Goal: Task Accomplishment & Management: Manage account settings

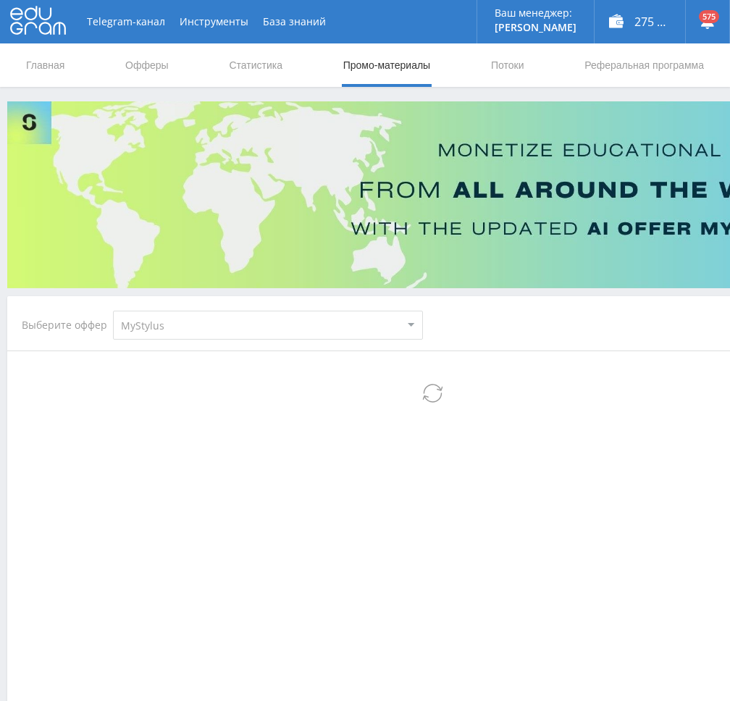
click at [514, 63] on link "Потоки" at bounding box center [508, 64] width 36 height 43
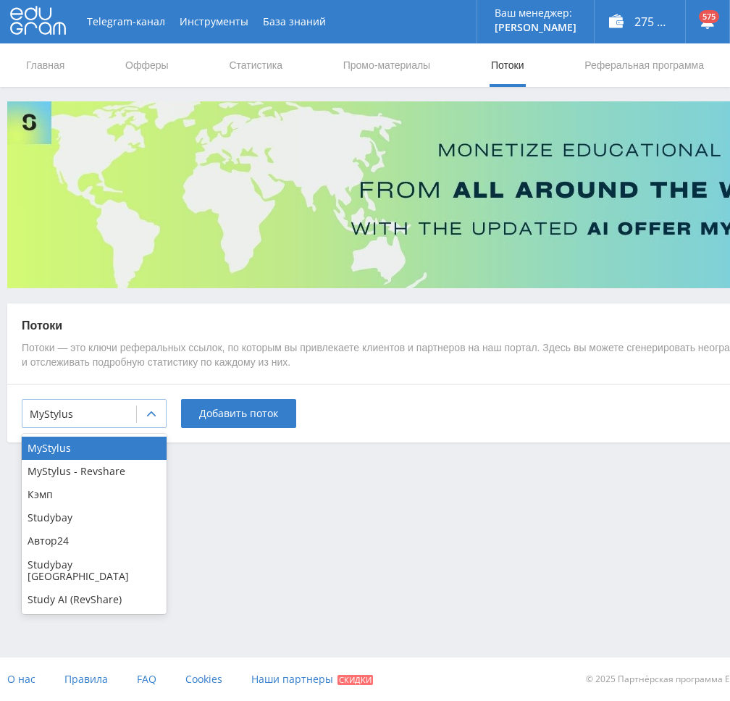
click at [137, 423] on div at bounding box center [151, 414] width 30 height 29
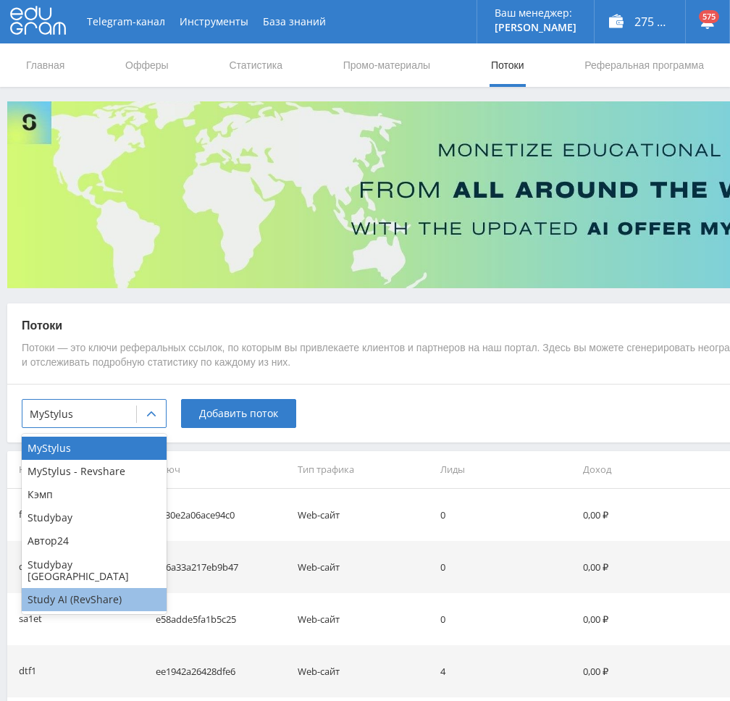
click at [94, 589] on div "Study AI (RevShare)" at bounding box center [94, 599] width 145 height 23
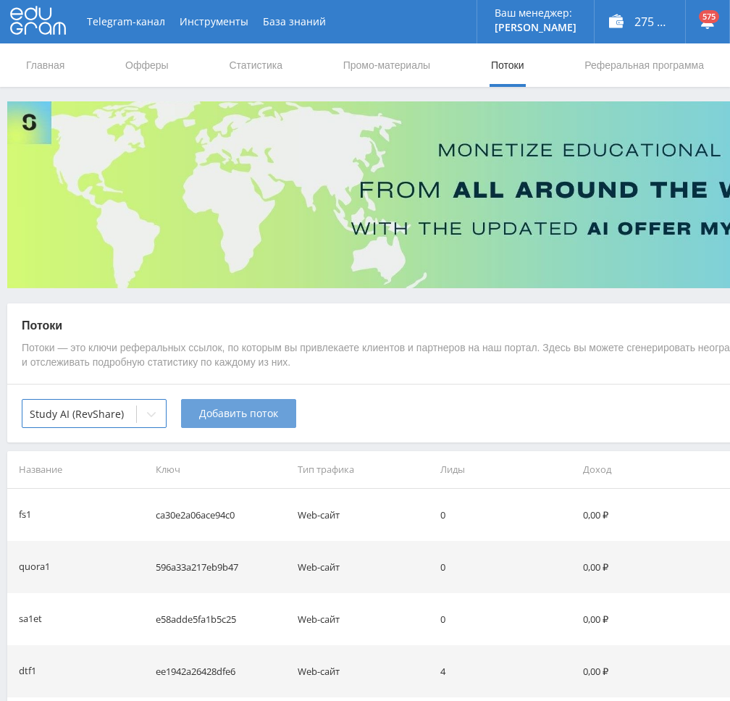
click at [224, 414] on span "Добавить поток" at bounding box center [238, 414] width 79 height 12
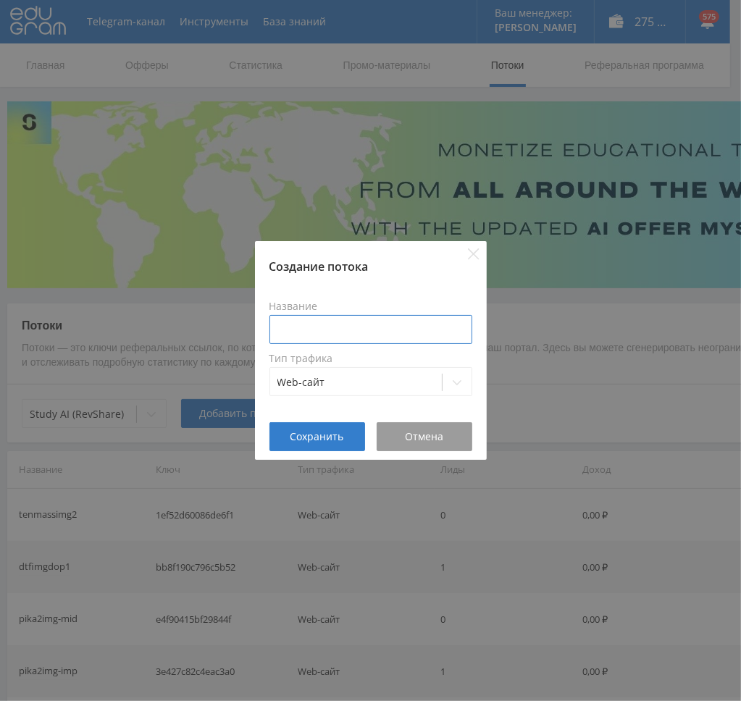
click at [339, 330] on input at bounding box center [370, 329] width 203 height 29
type input "pika1imgfast"
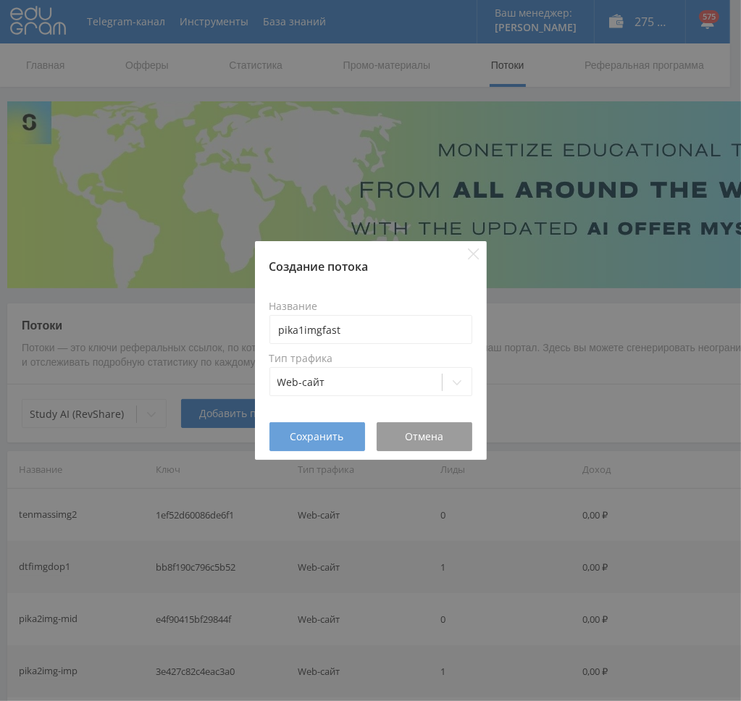
click at [326, 427] on button "Сохранить" at bounding box center [317, 436] width 96 height 29
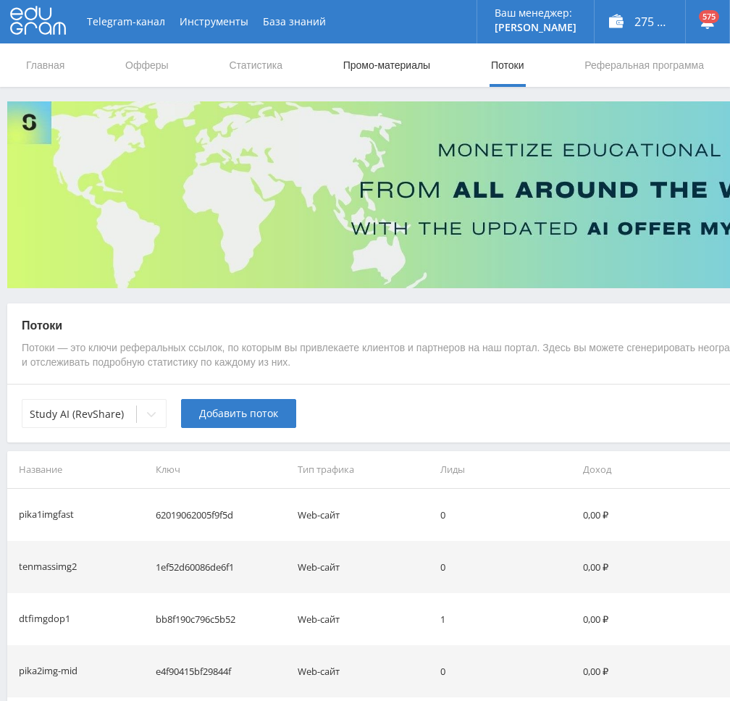
click at [395, 60] on link "Промо-материалы" at bounding box center [387, 64] width 90 height 43
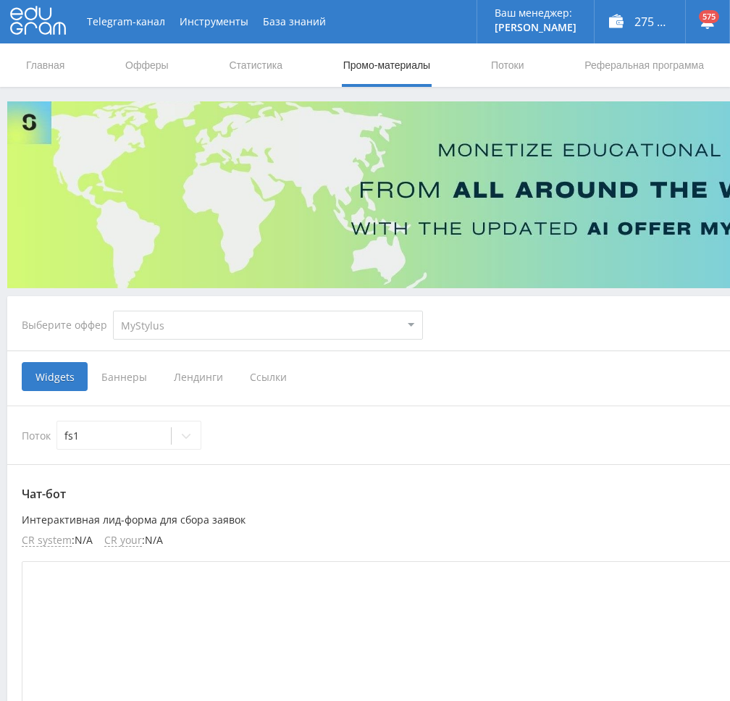
click at [259, 316] on select "MyStylus MyStylus - Revshare Кэмп Studybay Автор24 Studybay Brazil Study AI (Re…" at bounding box center [268, 325] width 310 height 29
select select "376"
click at [113, 311] on select "MyStylus MyStylus - Revshare Кэмп Studybay Автор24 Studybay Brazil Study AI (Re…" at bounding box center [268, 325] width 310 height 29
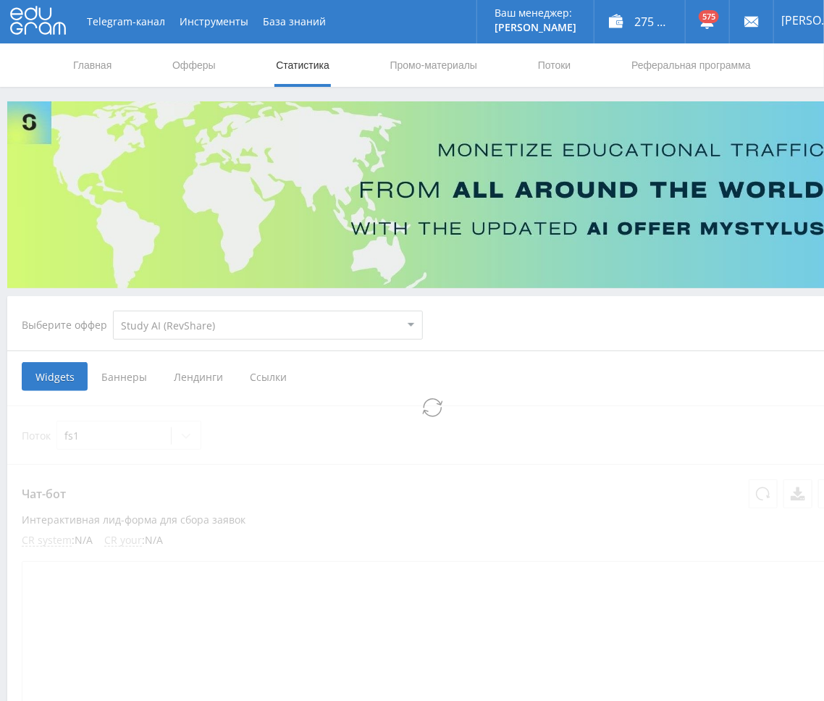
select select "376"
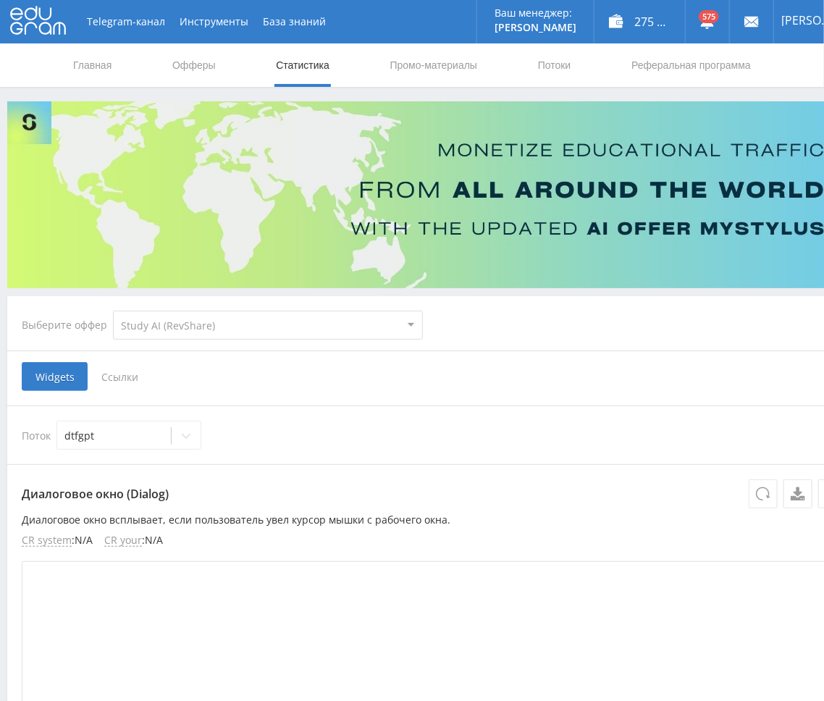
click at [107, 372] on span "Ссылки" at bounding box center [120, 376] width 64 height 29
click at [0, 0] on input "Ссылки" at bounding box center [0, 0] width 0 height 0
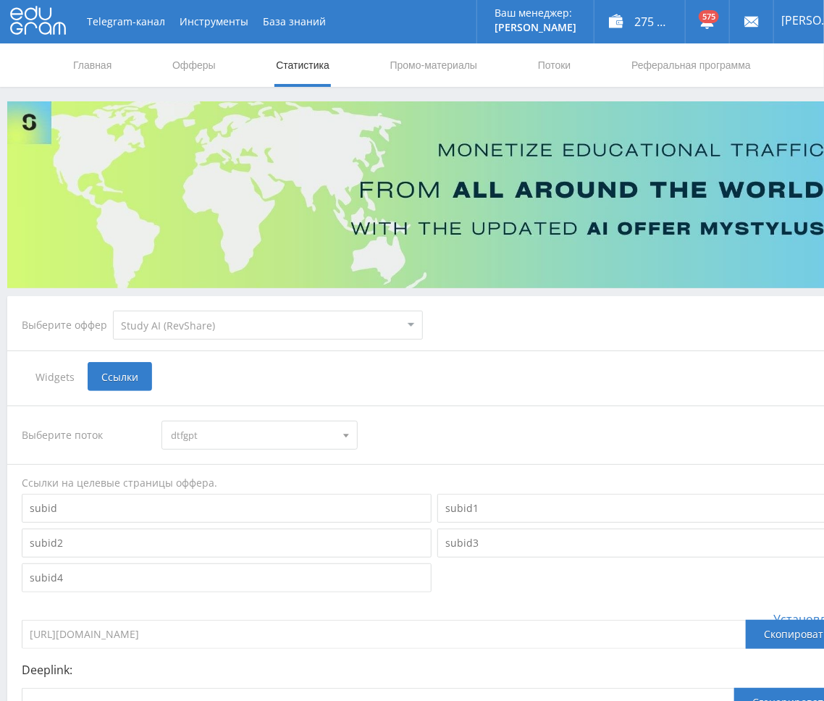
click at [231, 432] on span "dtfgpt" at bounding box center [253, 436] width 164 height 28
click at [243, 524] on button "pika1imgfast" at bounding box center [259, 524] width 194 height 20
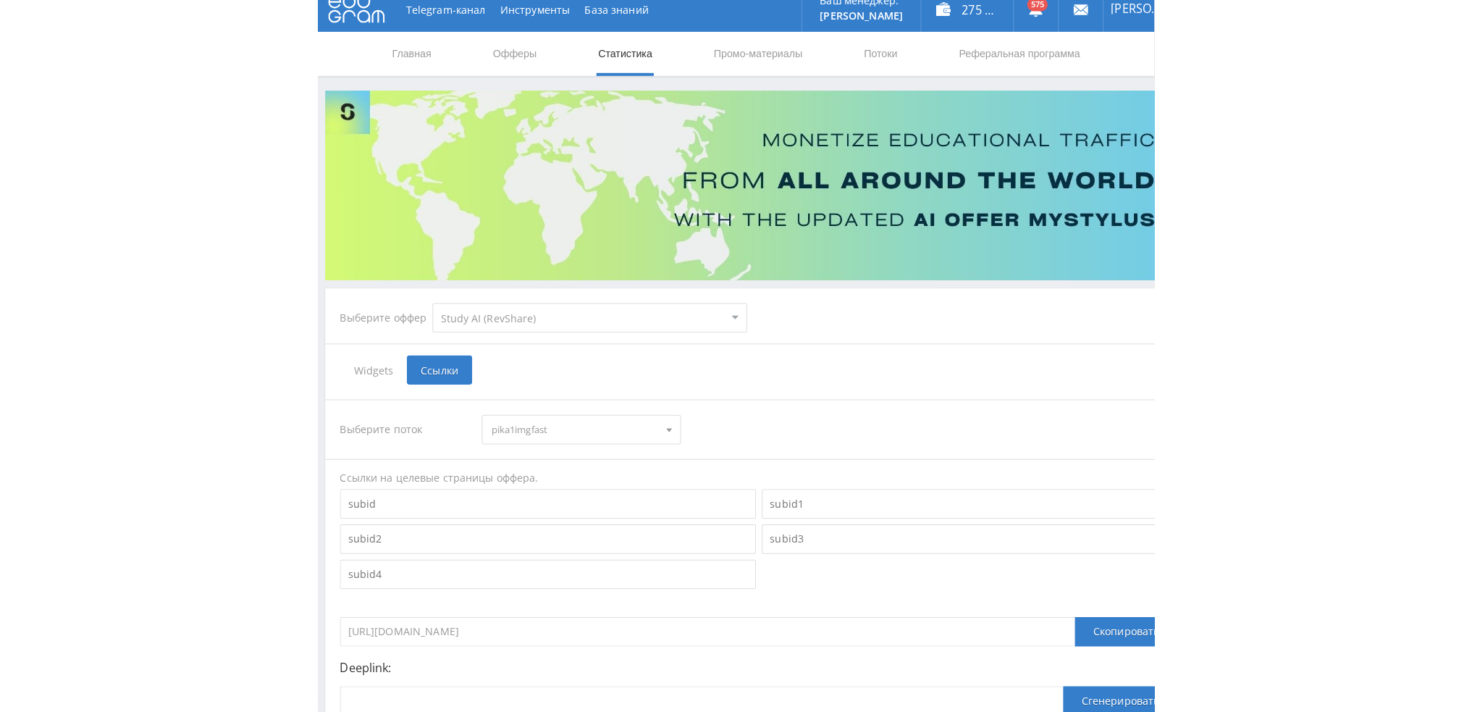
scroll to position [145, 0]
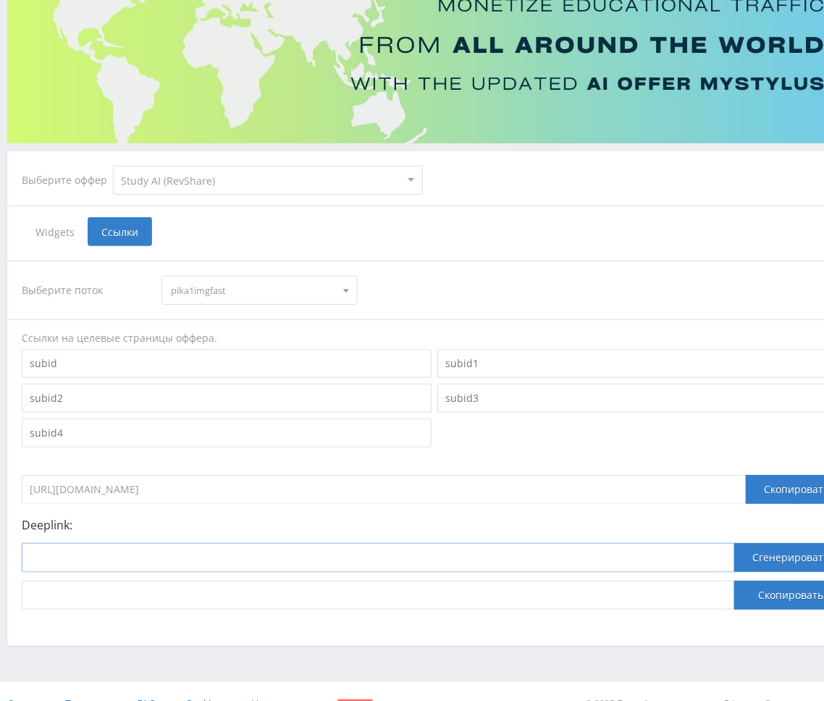
click at [429, 548] on input at bounding box center [378, 557] width 713 height 29
paste input "https://study24.ai/chat/google_image"
type input "https://study24.ai/chat/google_image"
click at [729, 561] on button "Сгенерировать" at bounding box center [790, 557] width 113 height 29
click at [729, 601] on button "Скопировать" at bounding box center [790, 595] width 113 height 29
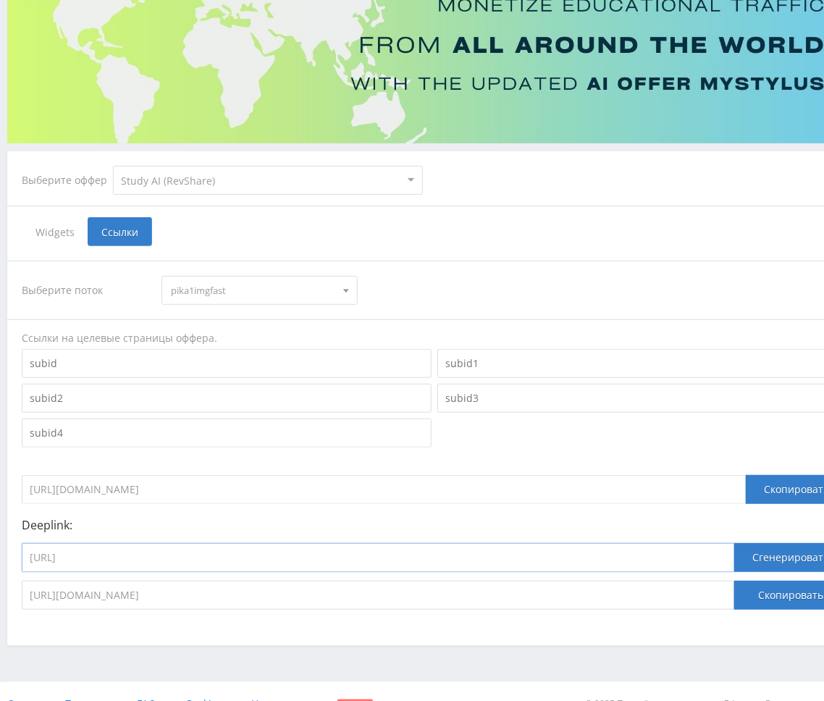
click at [361, 561] on input "https://study24.ai/chat/google_image" at bounding box center [378, 557] width 713 height 29
paste input "open_ai_image_bot"
type input "https://study24.ai/chat/open_ai_image_bot"
click at [729, 555] on button "Сгенерировать" at bounding box center [790, 557] width 113 height 29
click at [729, 594] on button "Скопировать" at bounding box center [790, 595] width 113 height 29
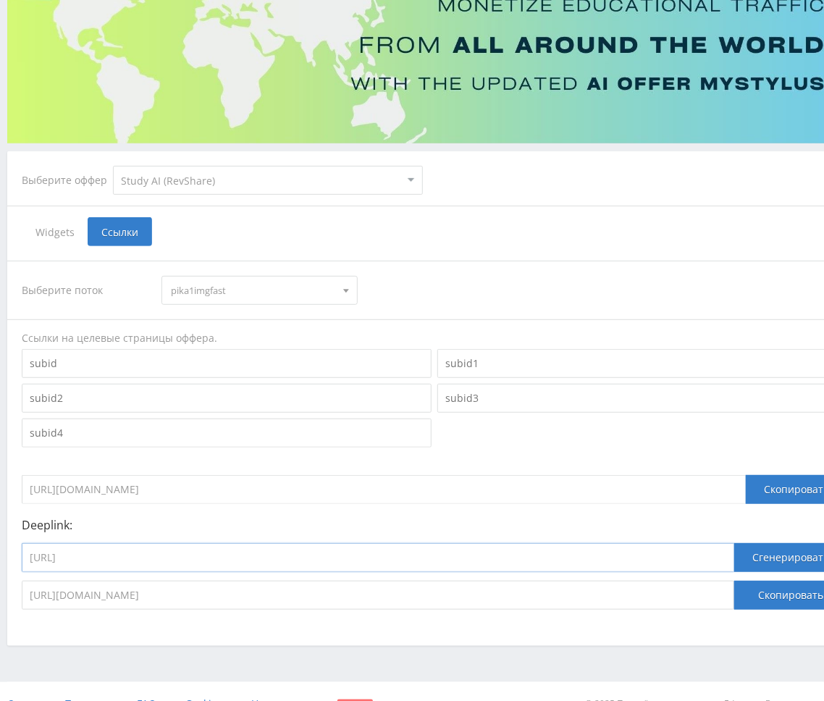
click at [313, 560] on input "https://study24.ai/chat/open_ai_image_bot" at bounding box center [378, 557] width 713 height 29
paste input "higgsfield_soul"
type input "https://study24.ai/chat/higgsfield_soul"
click at [729, 556] on button "Сгенерировать" at bounding box center [790, 557] width 113 height 29
click at [729, 593] on button "Скопировать" at bounding box center [790, 595] width 113 height 29
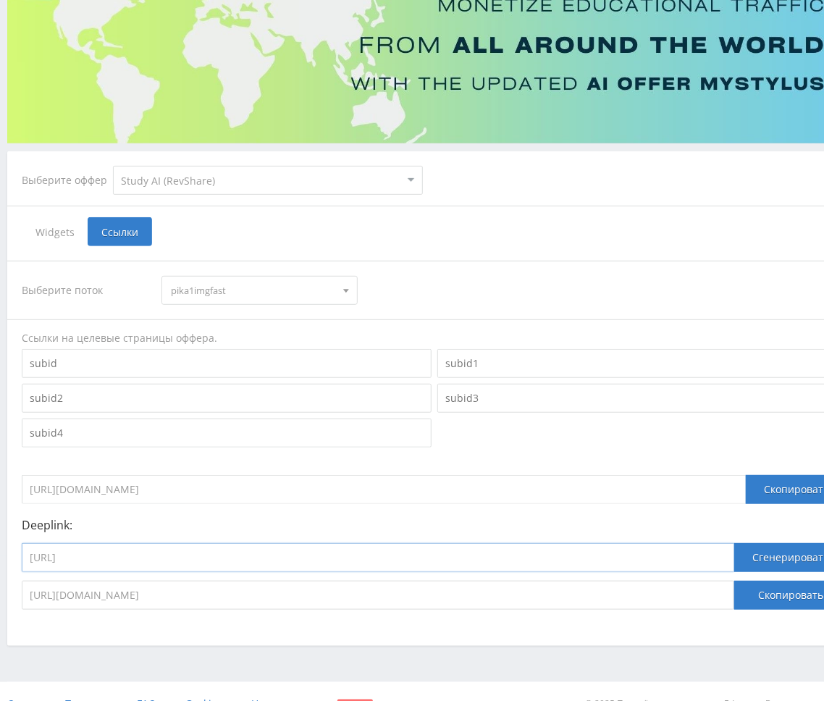
click at [361, 557] on input "https://study24.ai/chat/higgsfield_soul" at bounding box center [378, 557] width 713 height 29
paste input "dalle_3_toe_bot"
type input "https://study24.ai/chat/dalle_3_toe_bot"
click at [729, 558] on button "Сгенерировать" at bounding box center [790, 557] width 113 height 29
click at [729, 596] on button "Скопировать" at bounding box center [790, 595] width 113 height 29
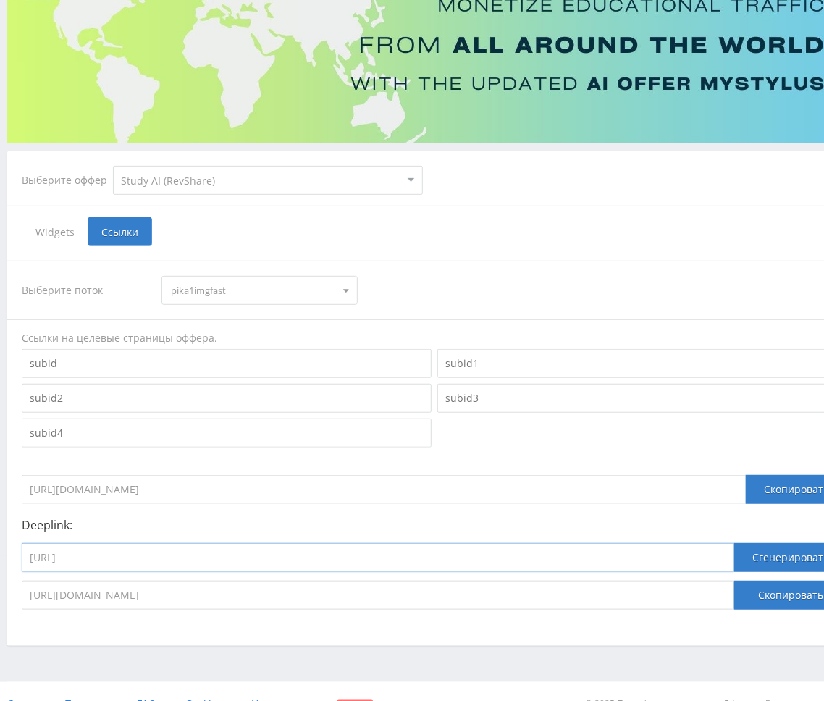
click at [432, 560] on input "https://study24.ai/chat/dalle_3_toe_bot" at bounding box center [378, 557] width 713 height 29
paste input "improve_photo"
type input "https://study24.ai/chat/improve_photo"
click at [729, 557] on button "Сгенерировать" at bounding box center [790, 557] width 113 height 29
click at [729, 598] on button "Скопировать" at bounding box center [790, 595] width 113 height 29
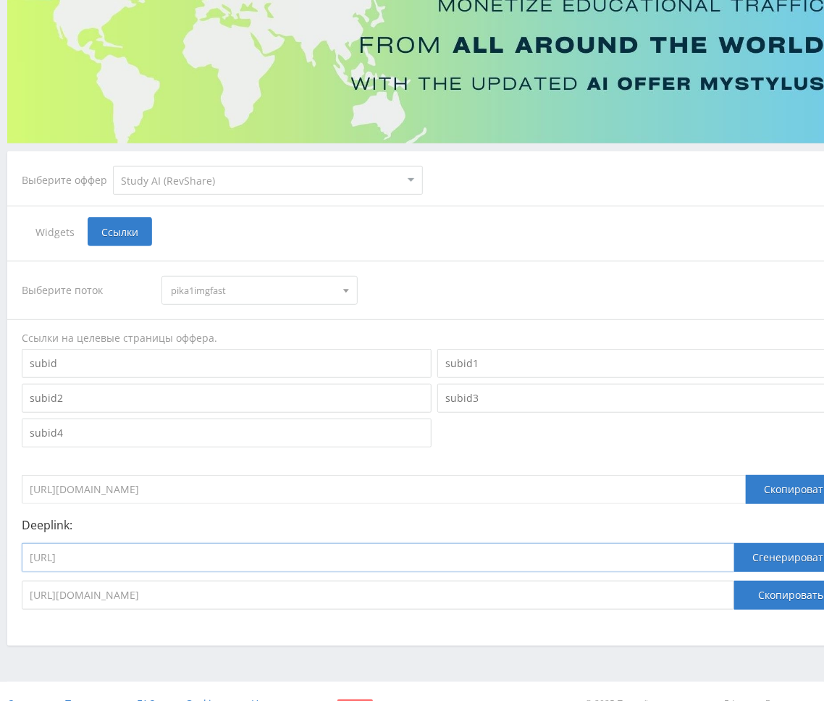
click at [335, 554] on input "https://study24.ai/chat/improve_photo" at bounding box center [378, 557] width 713 height 29
paste input "midjourney_toe_bot"
type input "https://study24.ai/chat/midjourney_toe_bot"
click at [729, 556] on button "Сгенерировать" at bounding box center [790, 557] width 113 height 29
click at [729, 596] on button "Скопировать" at bounding box center [790, 595] width 113 height 29
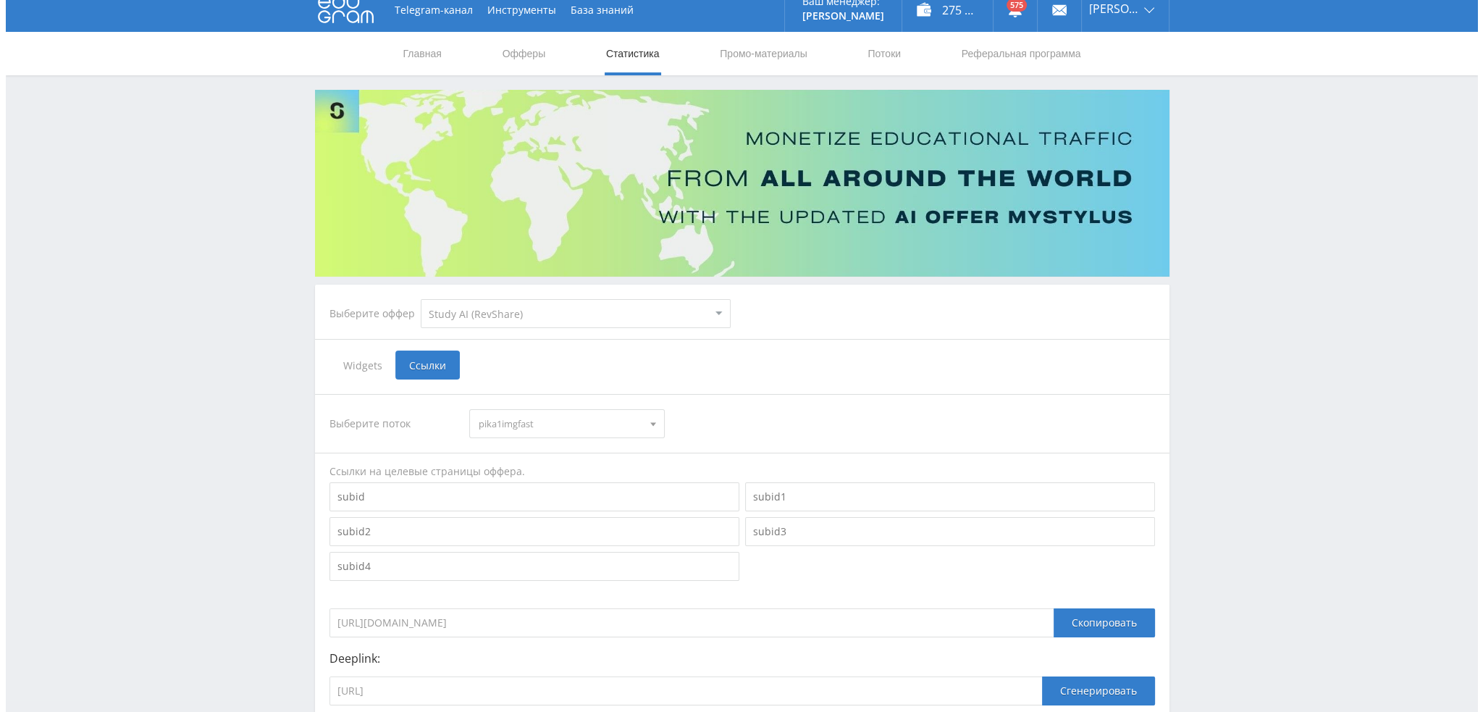
scroll to position [0, 0]
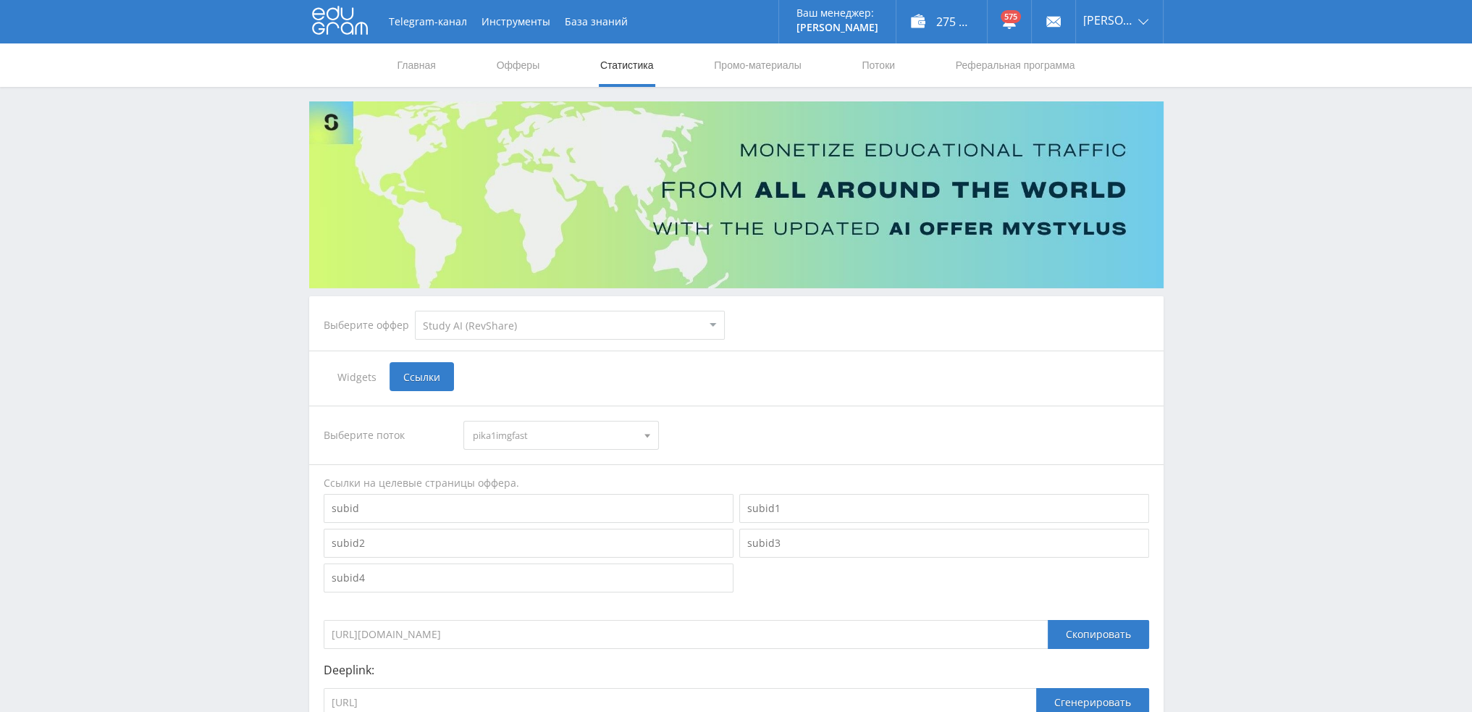
click at [642, 60] on link "Статистика" at bounding box center [627, 64] width 56 height 43
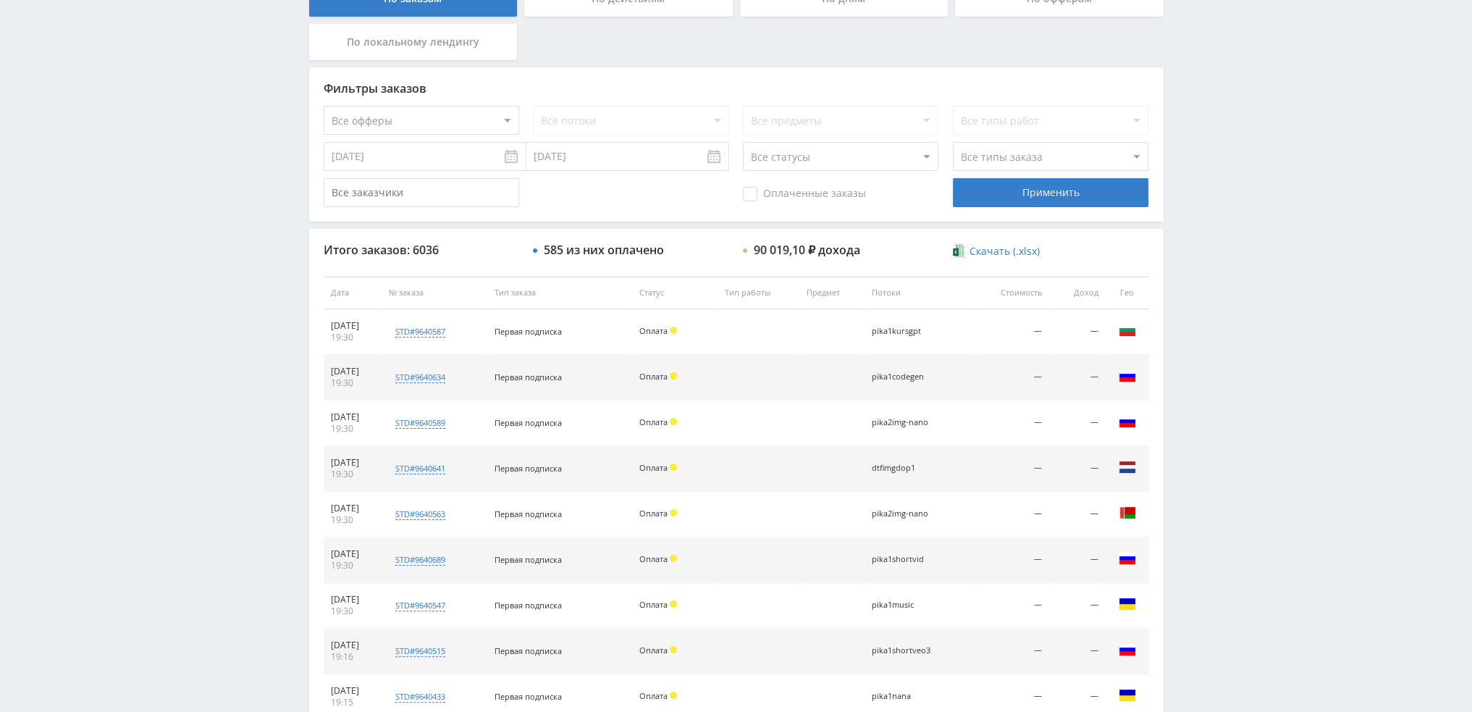
scroll to position [501, 0]
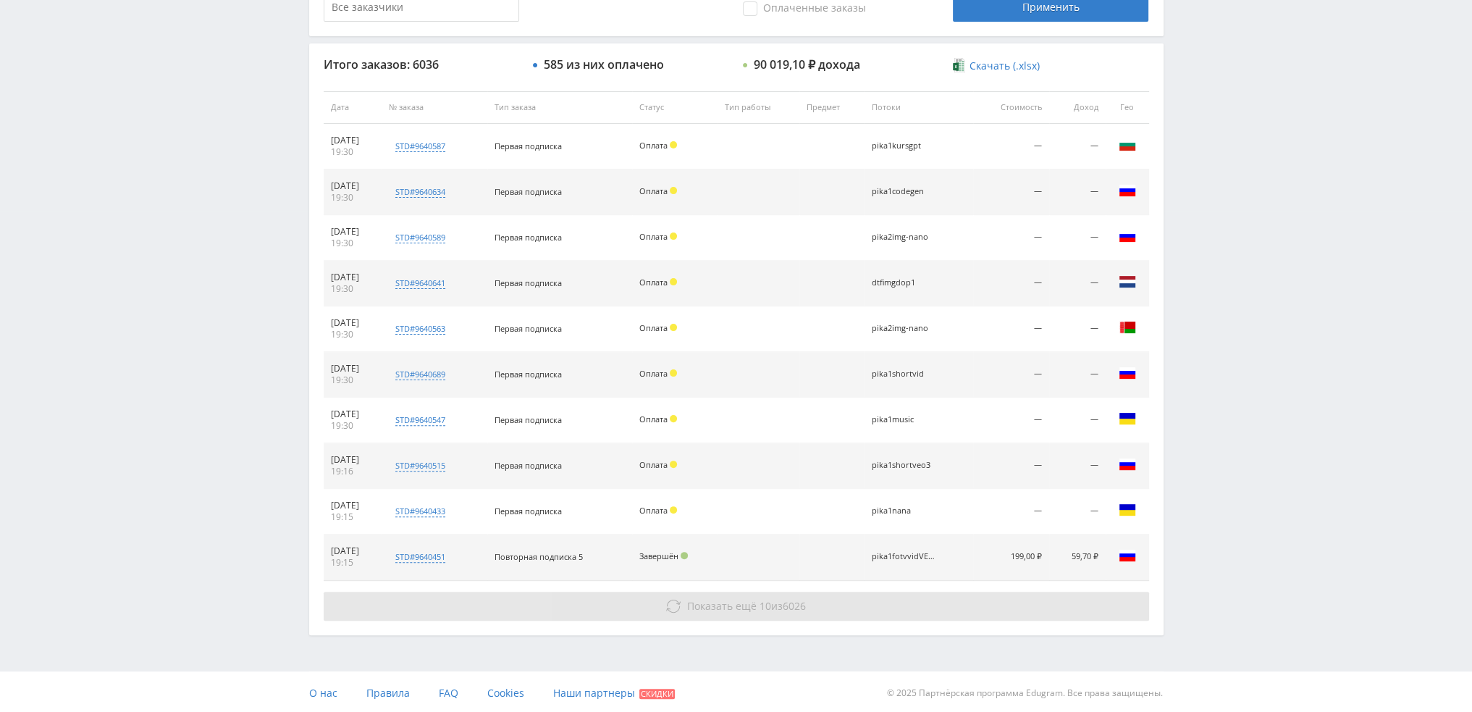
click at [731, 599] on span "Показать ещё" at bounding box center [722, 606] width 70 height 14
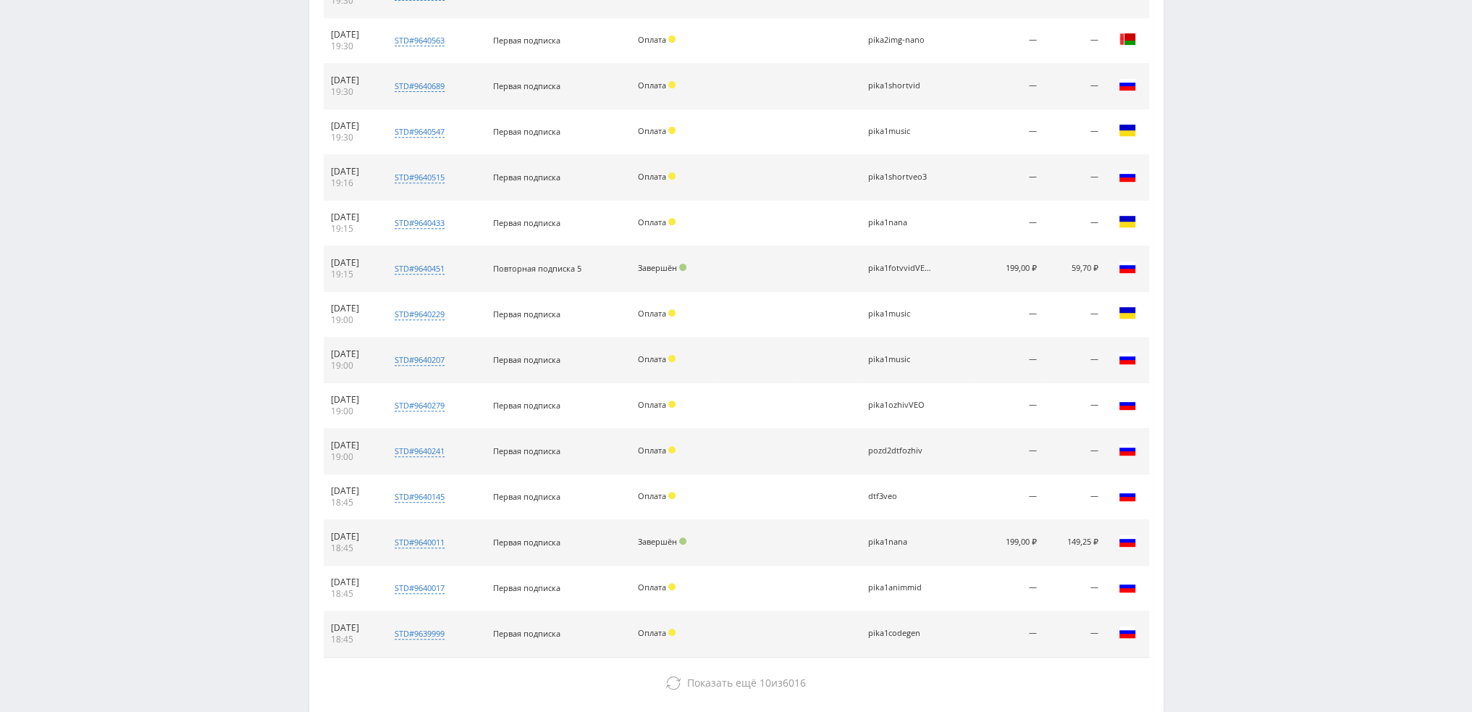
scroll to position [865, 0]
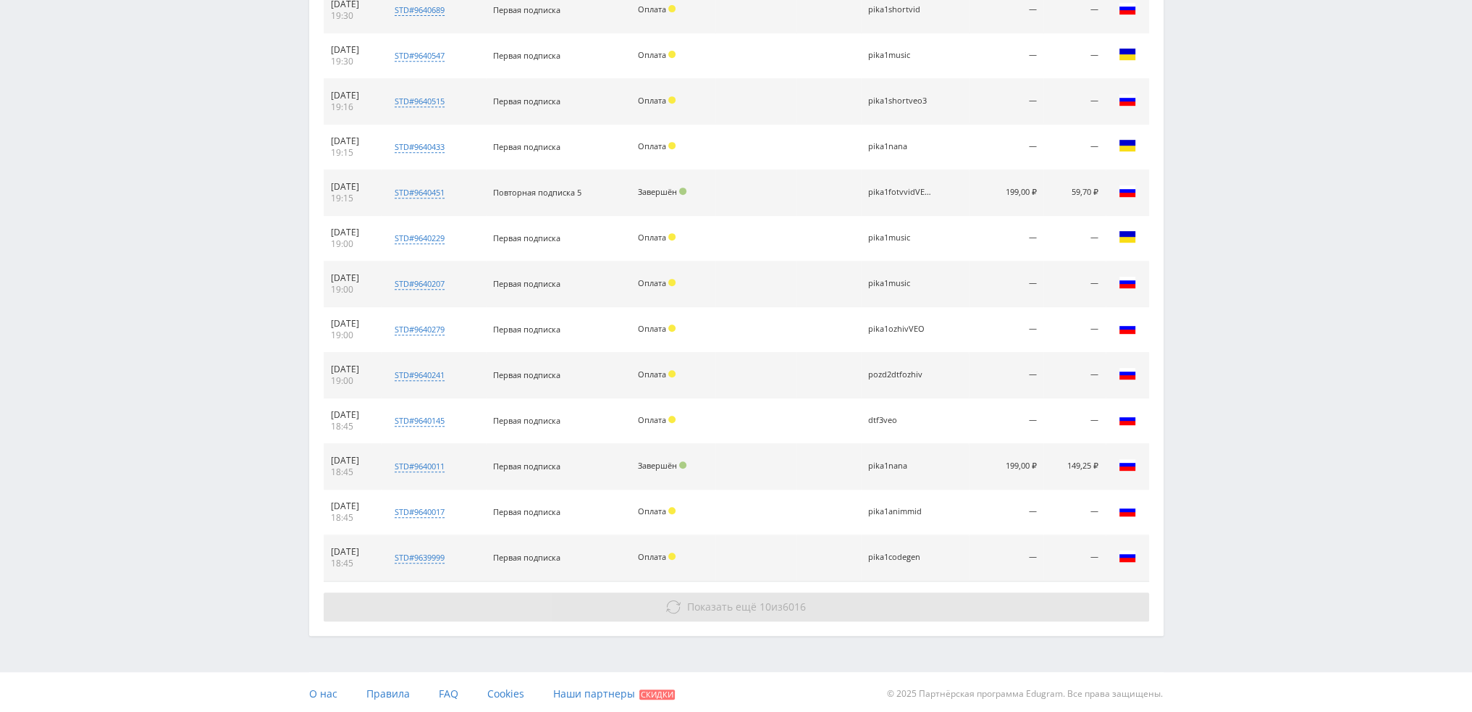
click at [718, 600] on span "Показать ещё" at bounding box center [722, 607] width 70 height 14
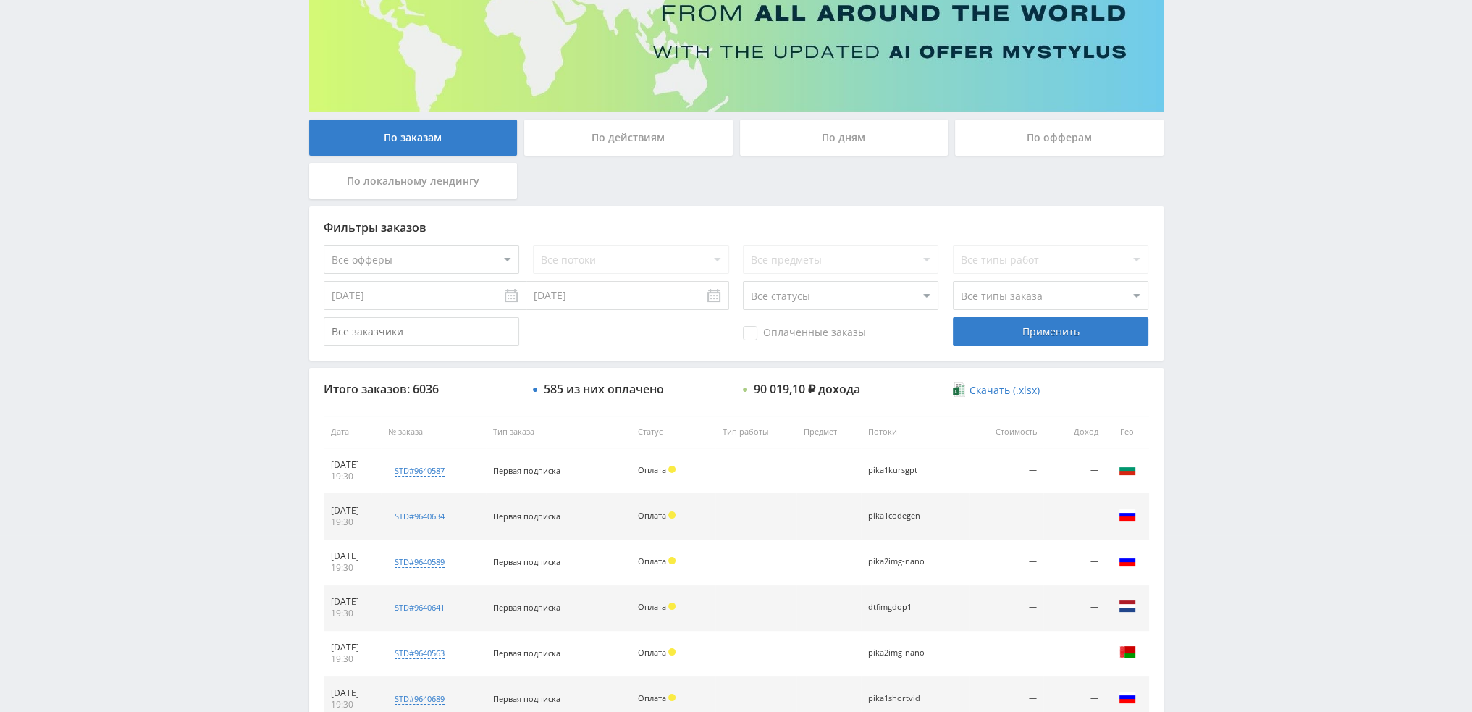
scroll to position [143, 0]
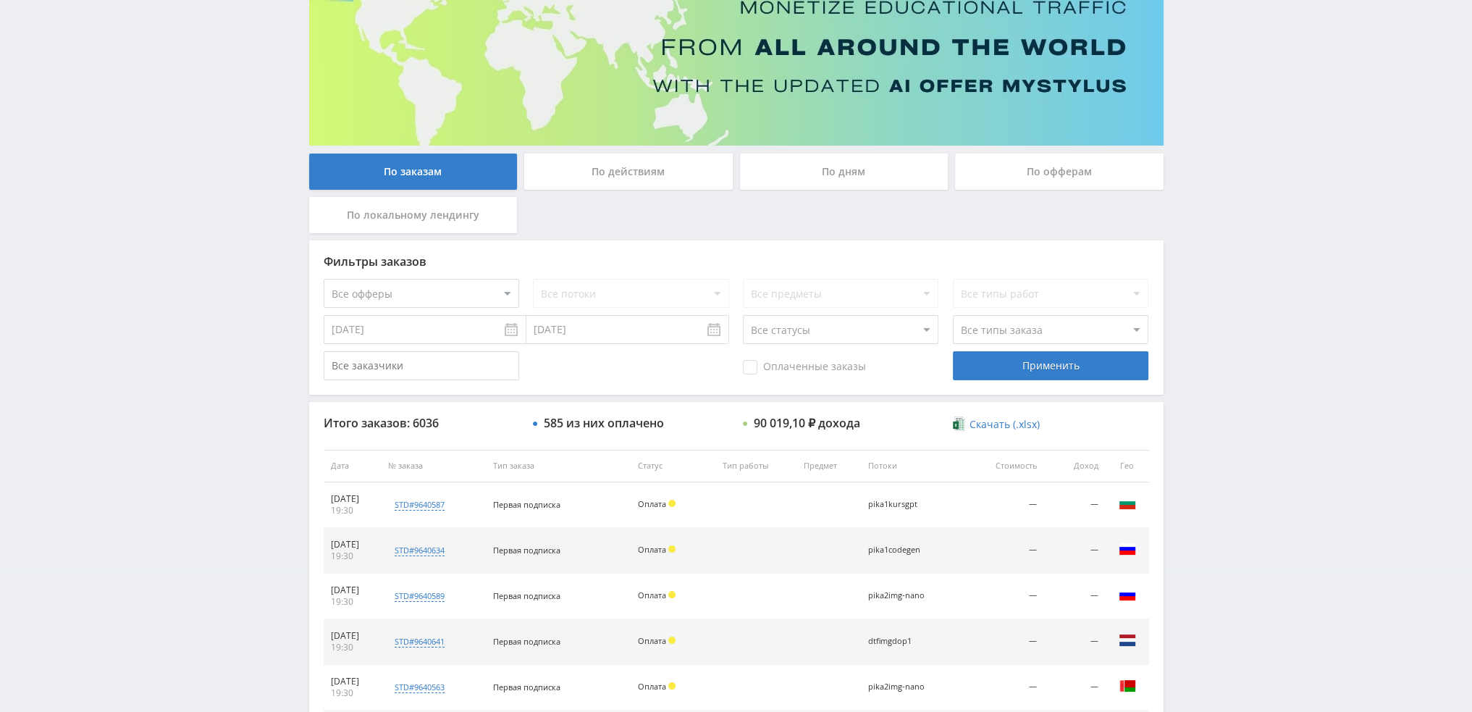
click at [848, 164] on div "По дням" at bounding box center [844, 172] width 209 height 36
click at [0, 0] on input "По дням" at bounding box center [0, 0] width 0 height 0
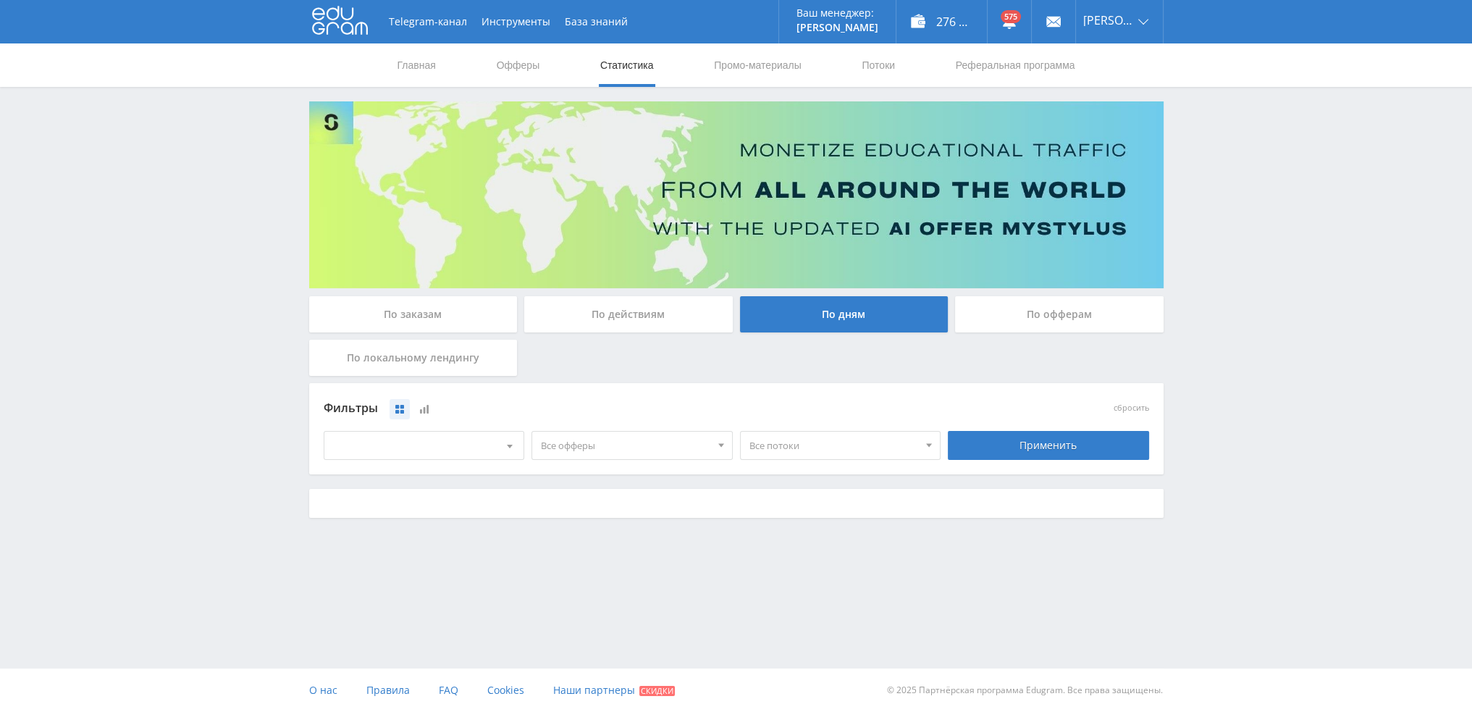
scroll to position [0, 0]
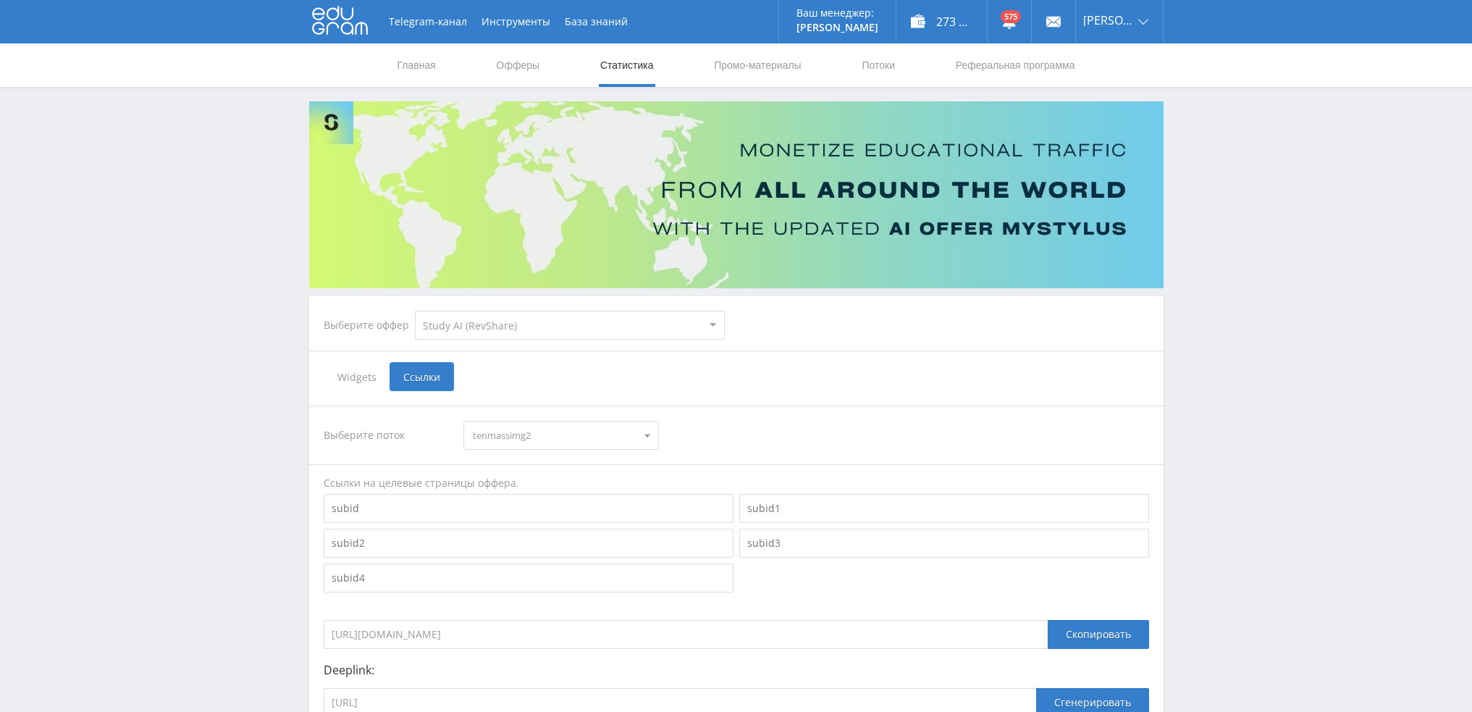
select select "376"
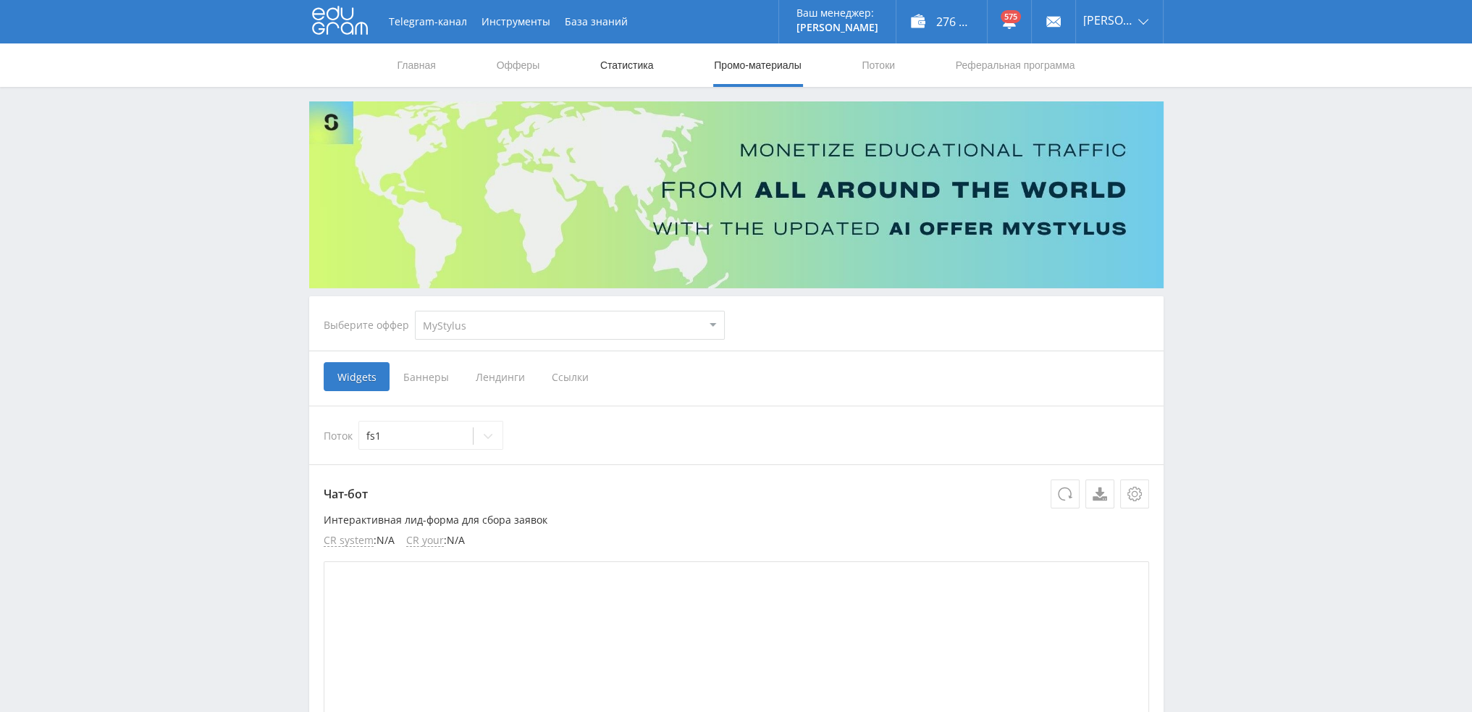
click at [619, 68] on link "Статистика" at bounding box center [627, 64] width 56 height 43
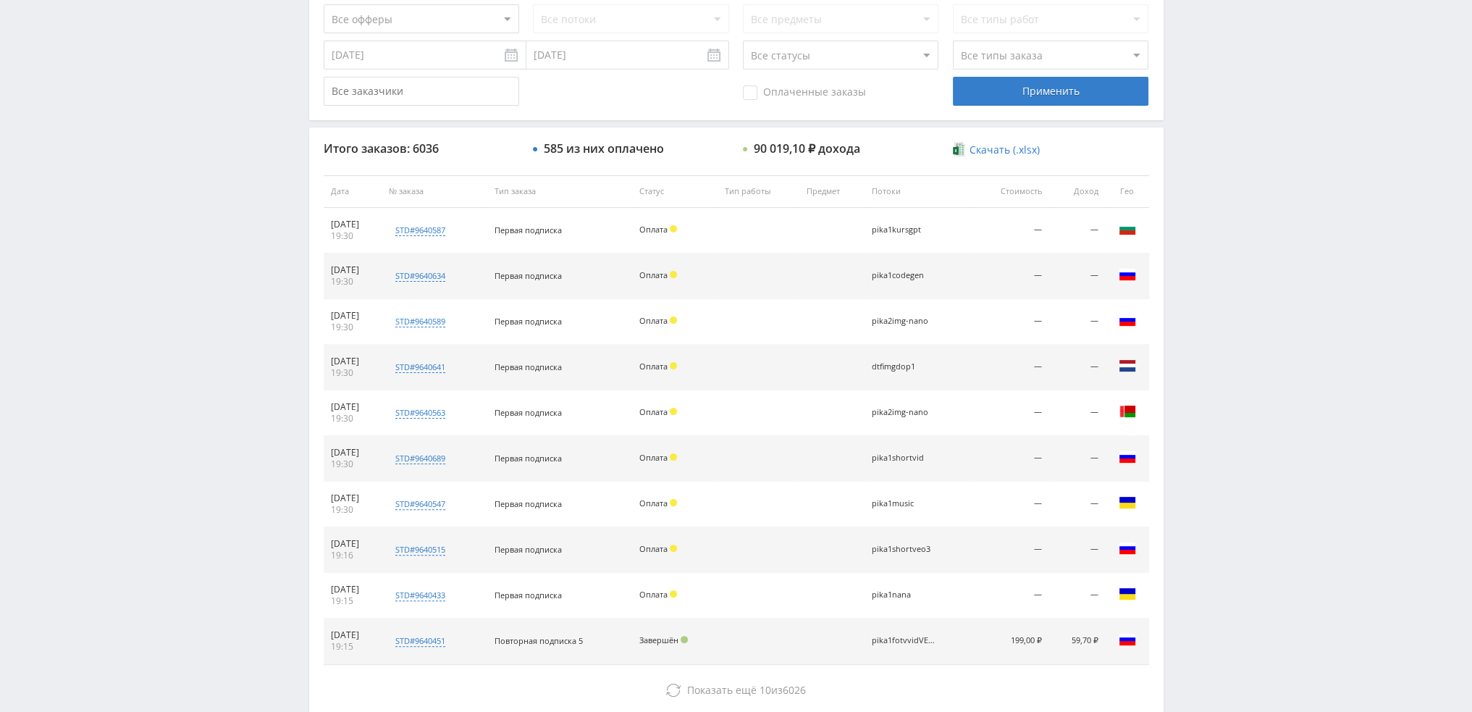
scroll to position [139, 0]
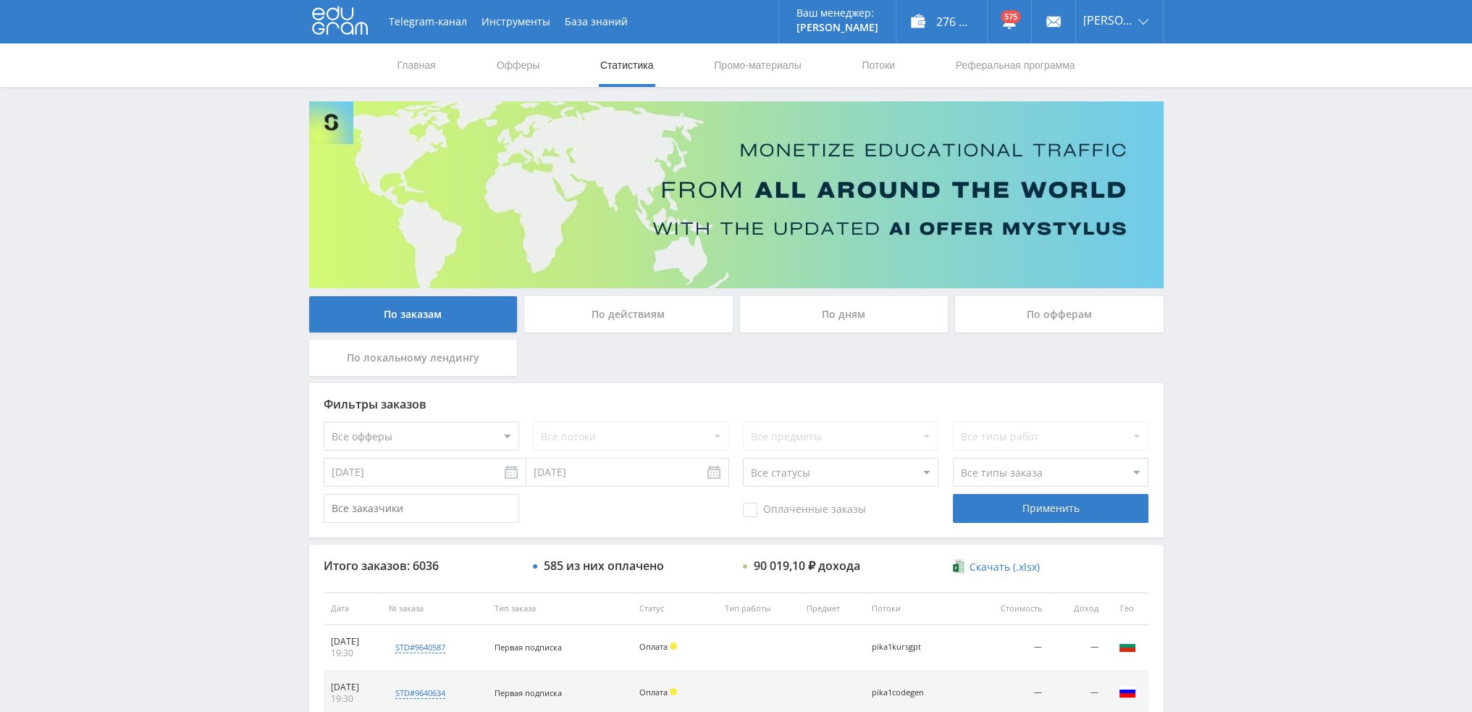
click at [797, 314] on div "По дням" at bounding box center [844, 314] width 209 height 36
click at [0, 0] on input "По дням" at bounding box center [0, 0] width 0 height 0
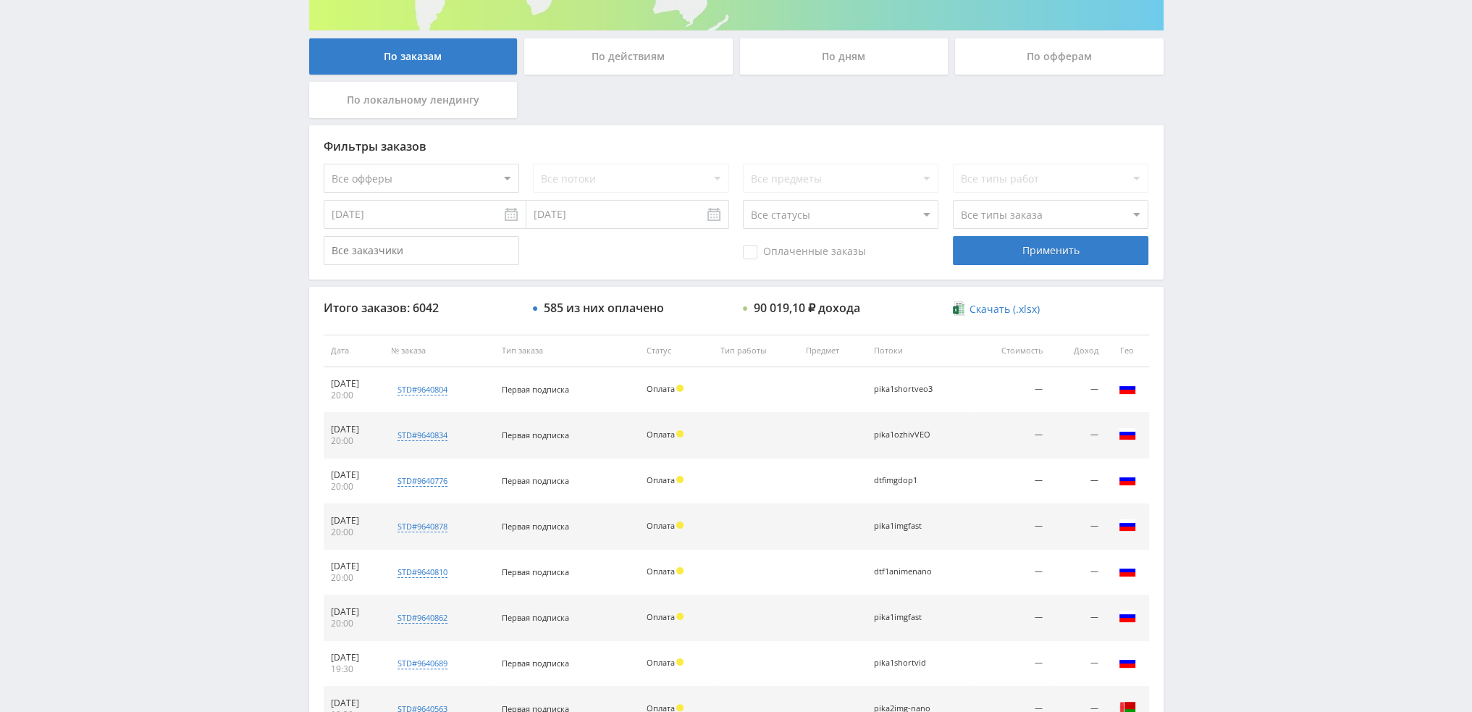
scroll to position [67, 0]
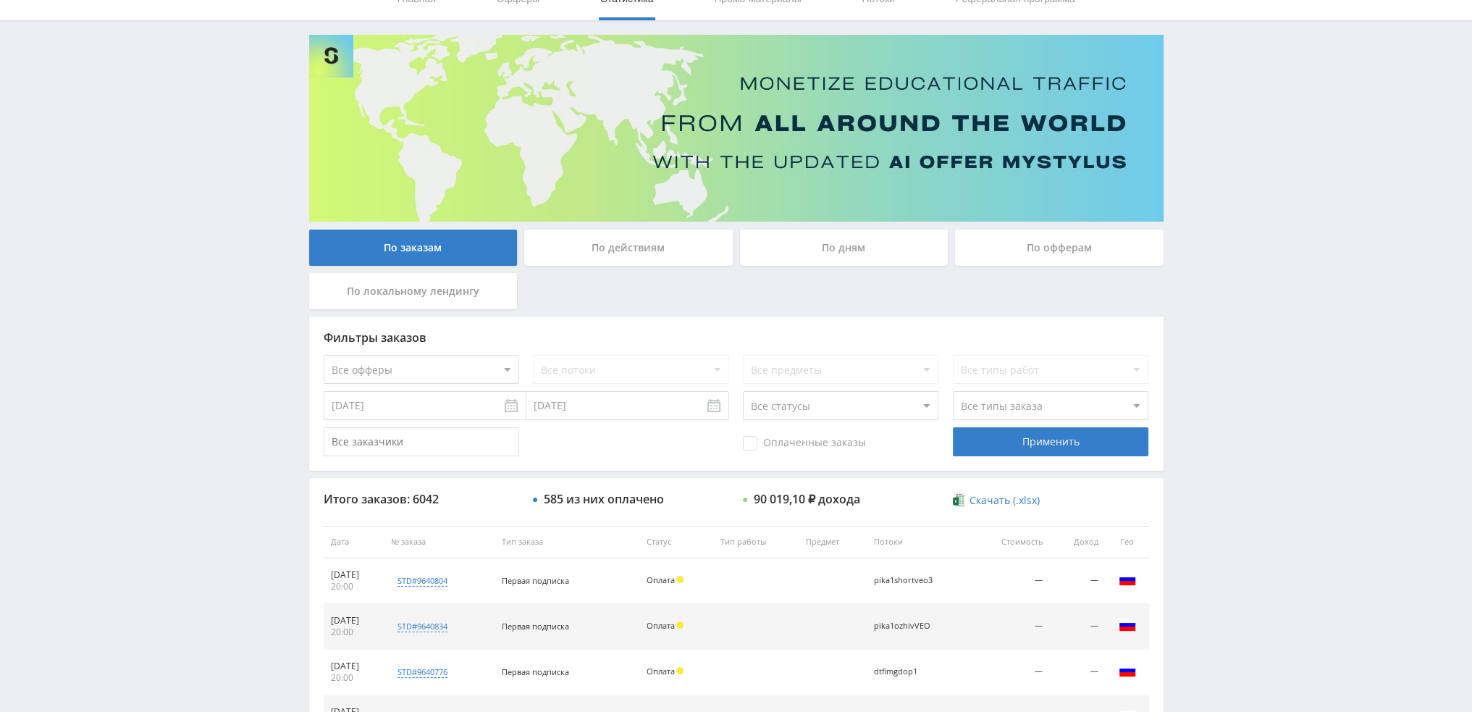
click at [852, 243] on div "По дням" at bounding box center [844, 248] width 209 height 36
click at [0, 0] on input "По дням" at bounding box center [0, 0] width 0 height 0
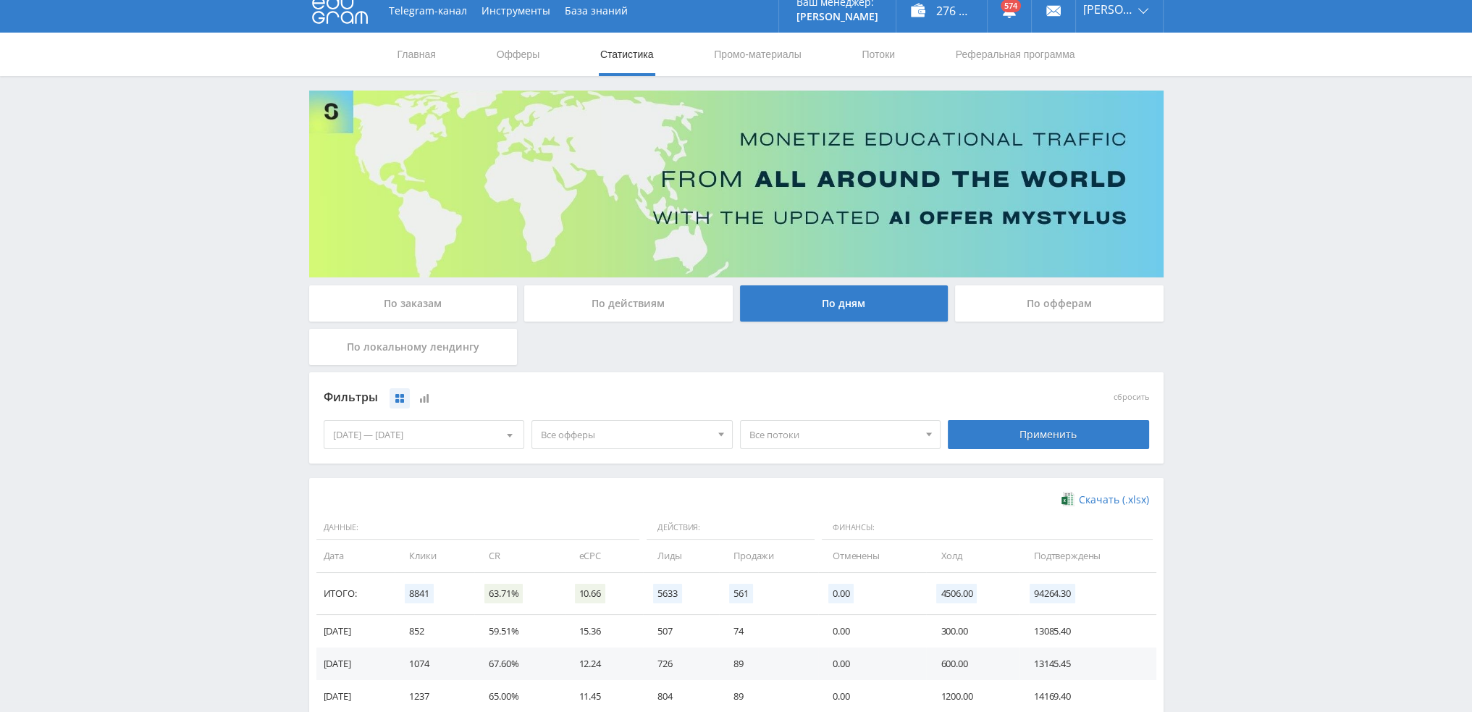
scroll to position [0, 0]
